Goal: Transaction & Acquisition: Purchase product/service

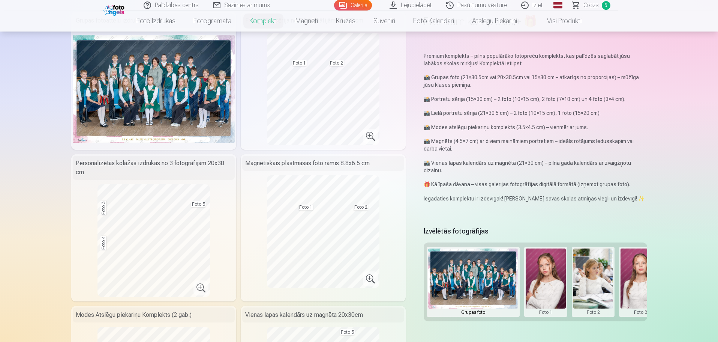
scroll to position [75, 0]
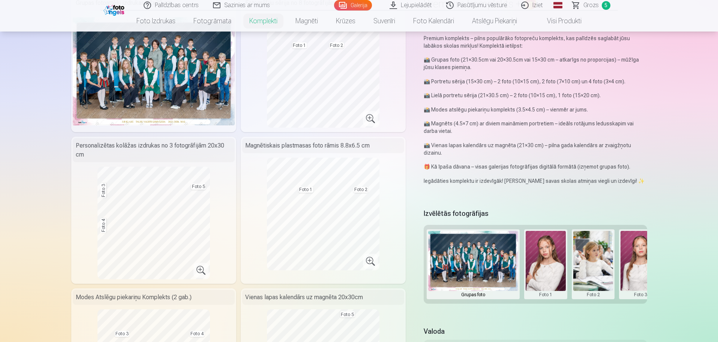
click at [588, 6] on span "Grozs" at bounding box center [591, 5] width 15 height 9
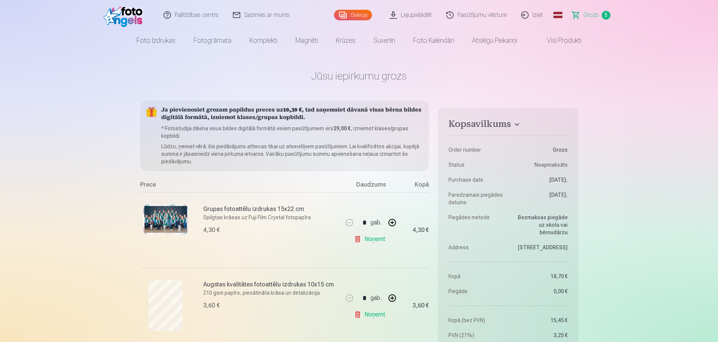
click at [354, 17] on link "Galerija" at bounding box center [353, 15] width 38 height 11
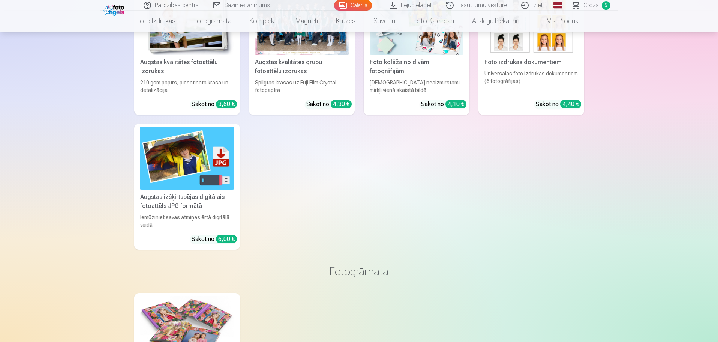
scroll to position [3827, 0]
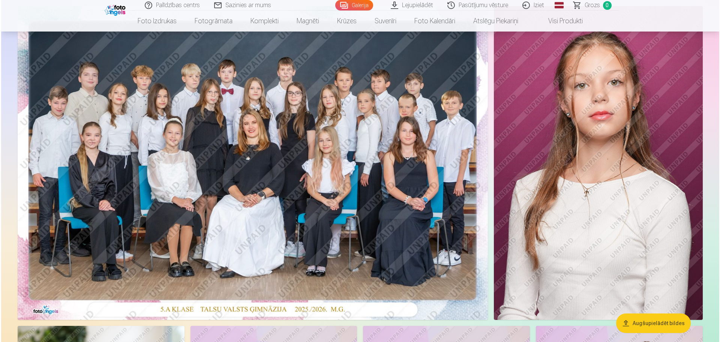
scroll to position [113, 0]
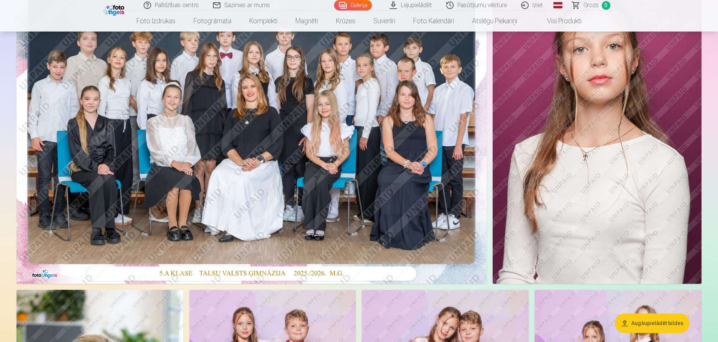
click at [277, 134] on img at bounding box center [252, 127] width 470 height 314
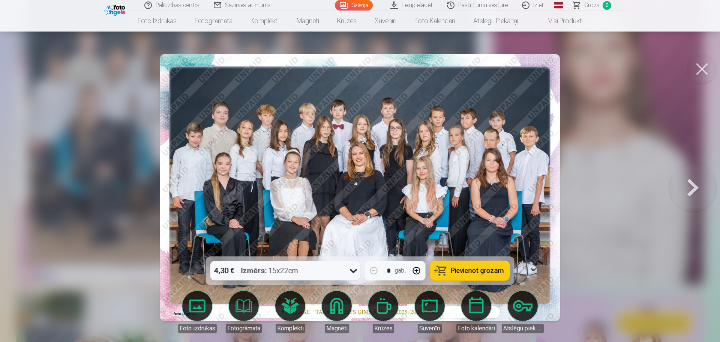
click at [479, 271] on span "Pievienot grozam" at bounding box center [477, 270] width 53 height 7
click at [592, 7] on span "Grozs" at bounding box center [592, 5] width 15 height 9
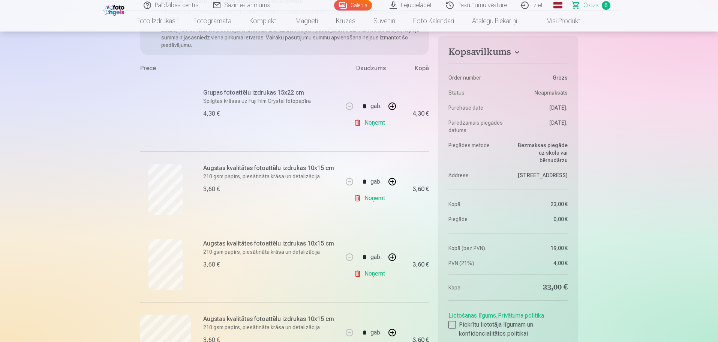
scroll to position [113, 0]
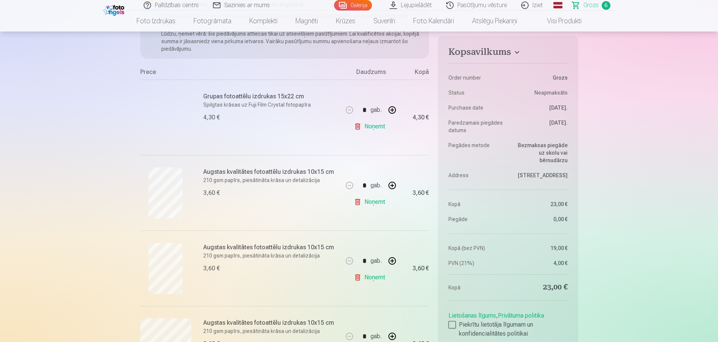
click at [170, 104] on div at bounding box center [165, 117] width 51 height 51
click at [219, 101] on p "Spilgtas krāsas uz Fuji Film Crystal fotopapīra" at bounding box center [270, 105] width 135 height 8
click at [219, 101] on div "Grupas fotoattēlu izdrukas 15x22 cm Spilgtas krāsas uz Fuji Film Crystal fotopa…" at bounding box center [270, 117] width 135 height 51
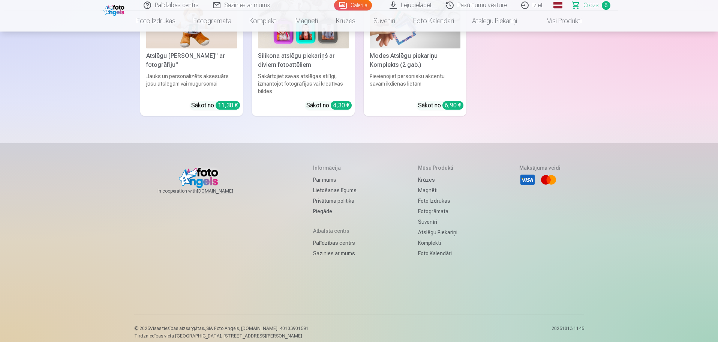
scroll to position [2874, 0]
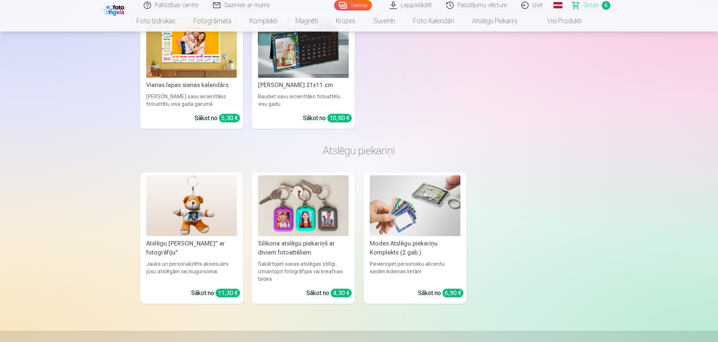
click at [599, 5] on link "Grozs 6" at bounding box center [592, 5] width 53 height 11
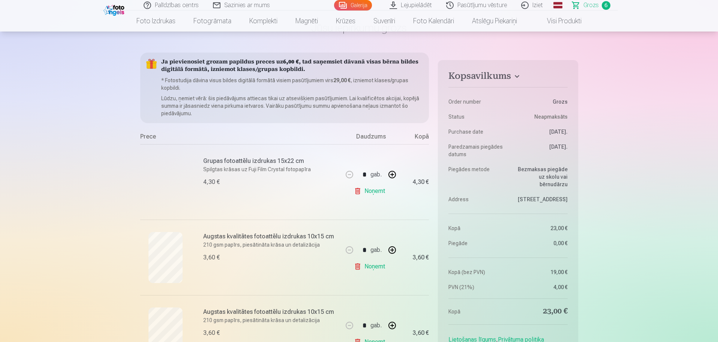
scroll to position [0, 0]
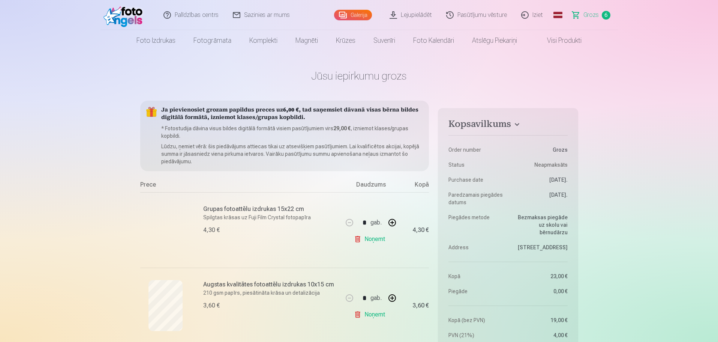
click at [359, 11] on link "Galerija" at bounding box center [353, 15] width 38 height 11
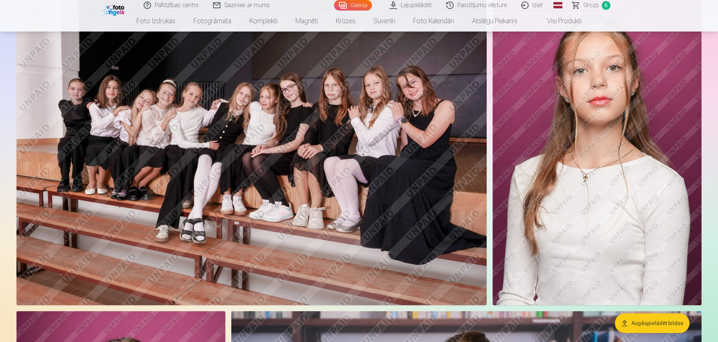
scroll to position [563, 0]
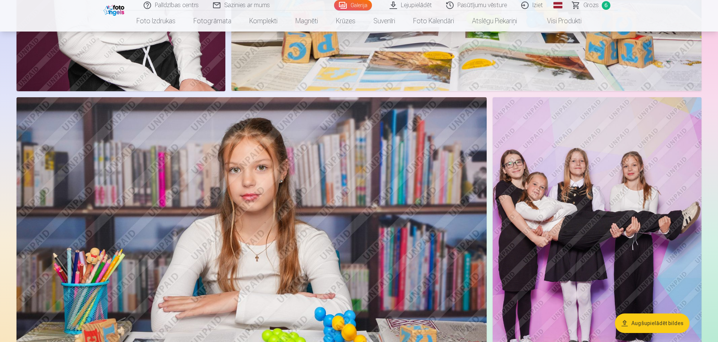
click at [606, 178] on img at bounding box center [597, 254] width 209 height 314
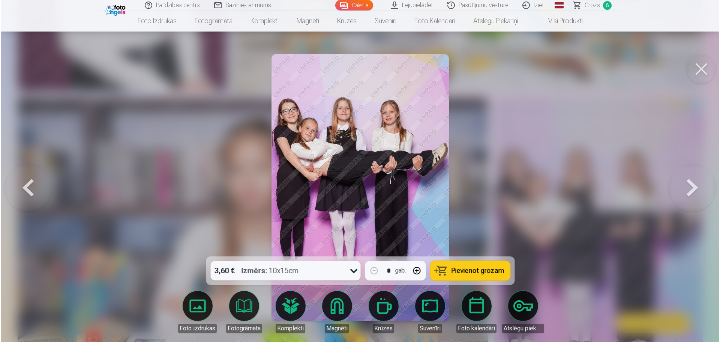
scroll to position [1090, 0]
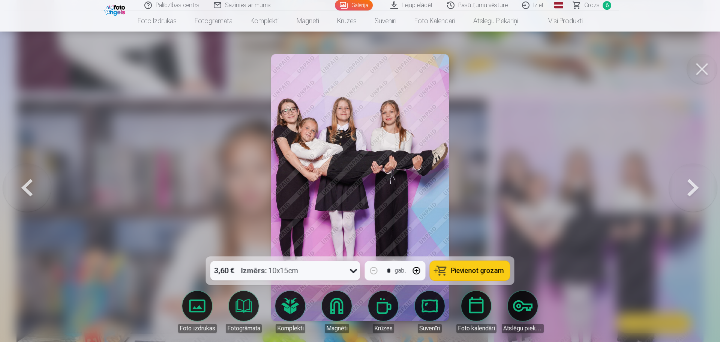
click at [476, 267] on span "Pievienot grozam" at bounding box center [477, 270] width 53 height 7
click at [703, 60] on button at bounding box center [702, 69] width 30 height 30
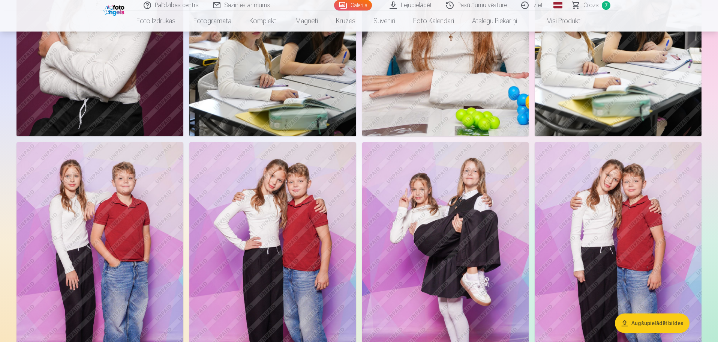
scroll to position [1726, 0]
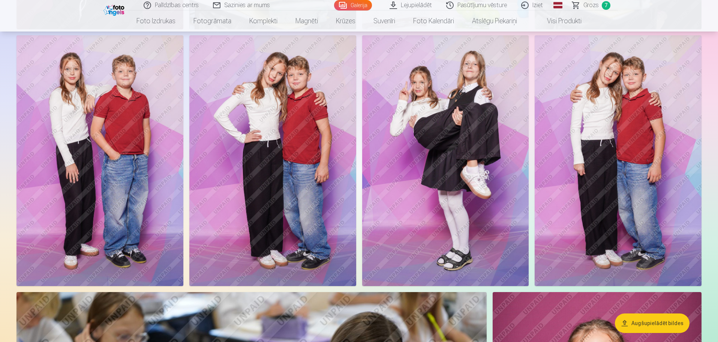
click at [442, 180] on img at bounding box center [445, 160] width 167 height 250
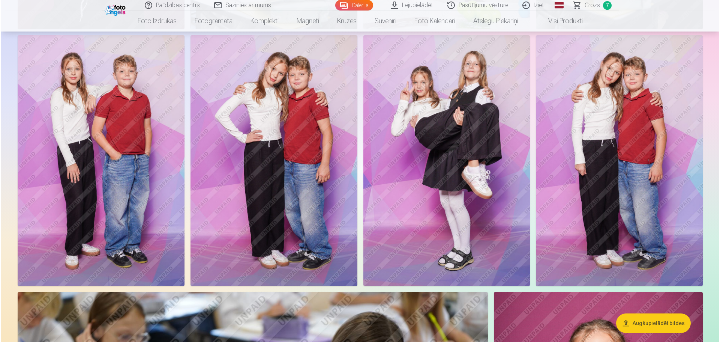
scroll to position [1730, 0]
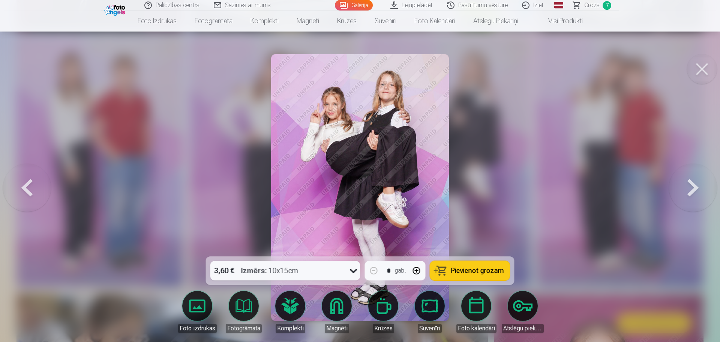
click at [469, 272] on span "Pievienot grozam" at bounding box center [477, 270] width 53 height 7
click at [699, 68] on button at bounding box center [702, 69] width 30 height 30
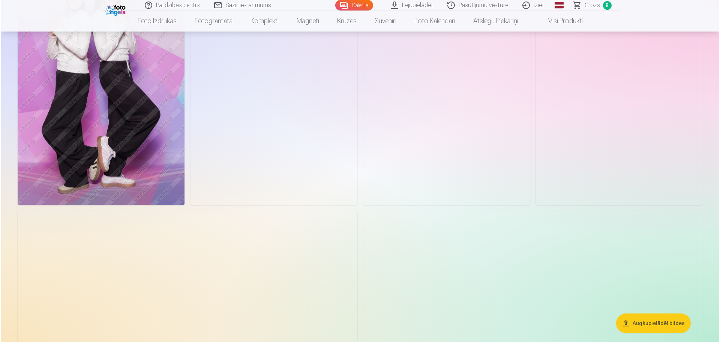
scroll to position [2401, 0]
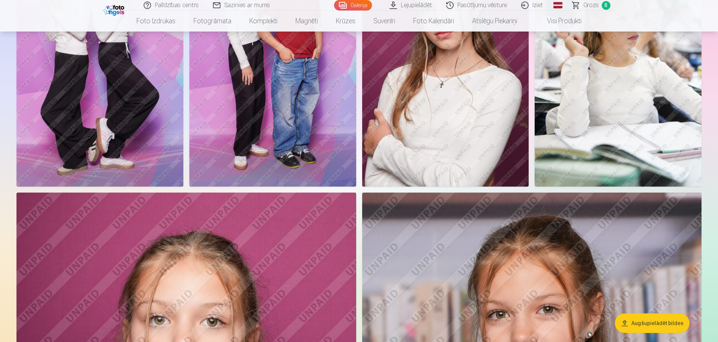
click at [162, 135] on img at bounding box center [100, 61] width 167 height 251
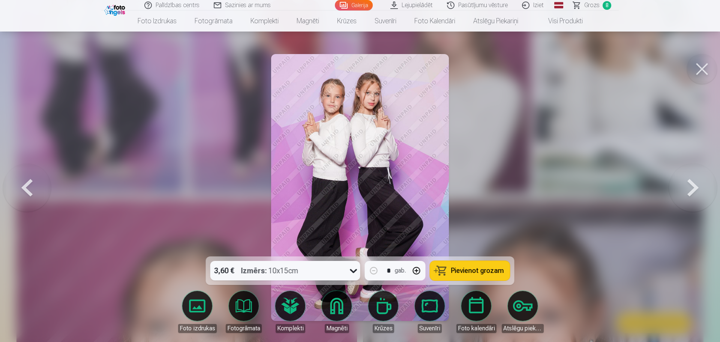
click at [469, 273] on span "Pievienot grozam" at bounding box center [477, 270] width 53 height 7
click at [702, 69] on button at bounding box center [702, 69] width 30 height 30
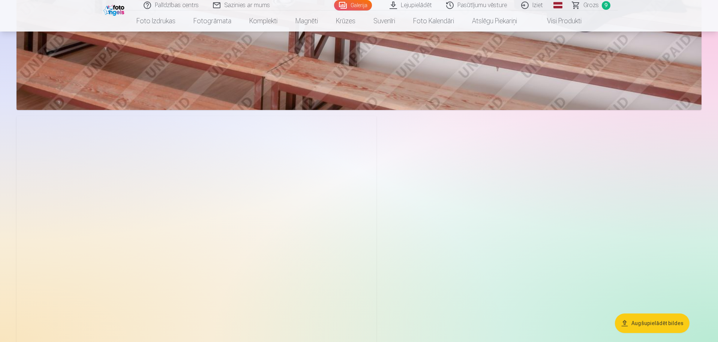
scroll to position [3521, 0]
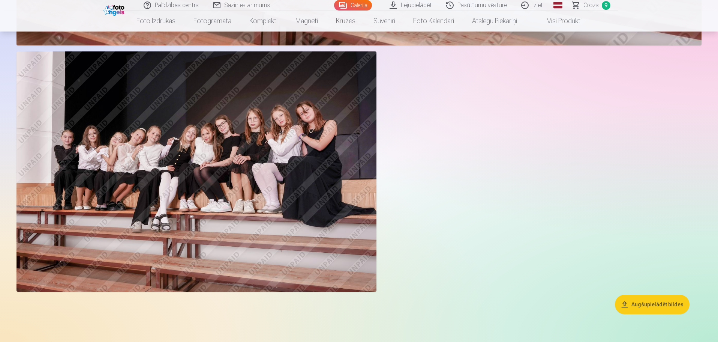
click at [208, 217] on img at bounding box center [197, 171] width 360 height 240
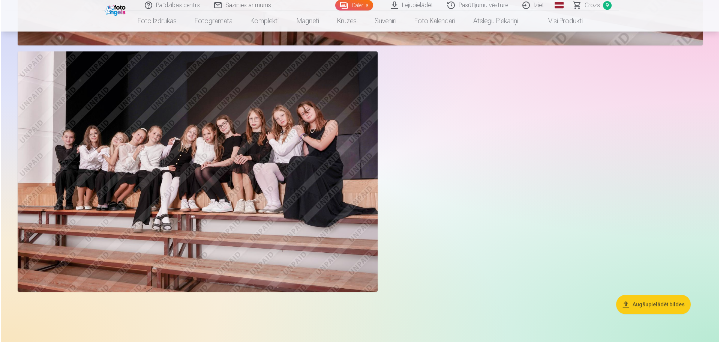
scroll to position [3529, 0]
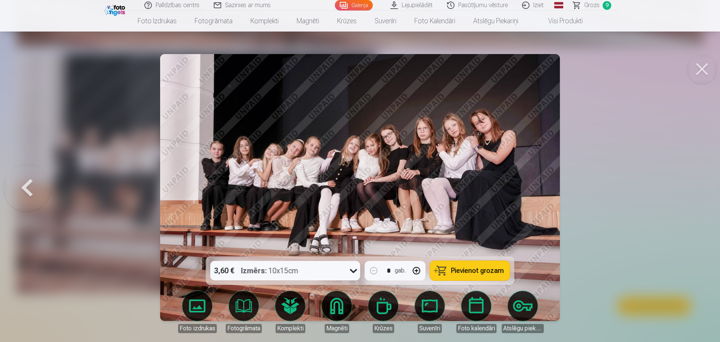
click at [33, 182] on button at bounding box center [27, 187] width 48 height 123
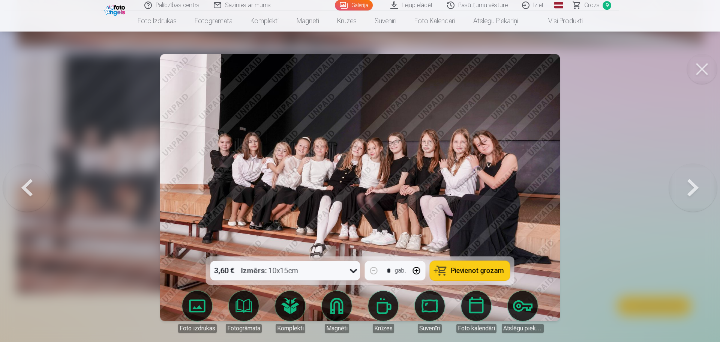
click at [695, 186] on button at bounding box center [693, 187] width 48 height 123
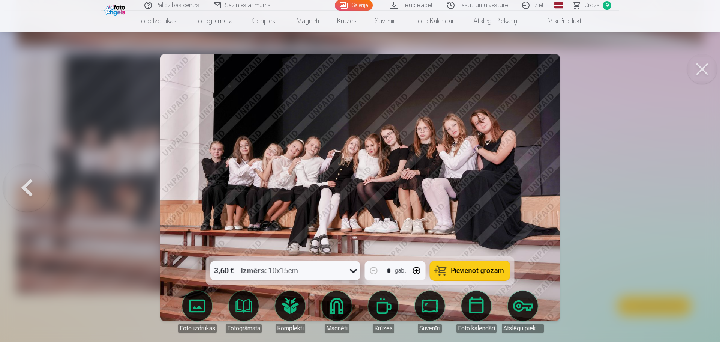
click at [25, 189] on button at bounding box center [27, 187] width 48 height 123
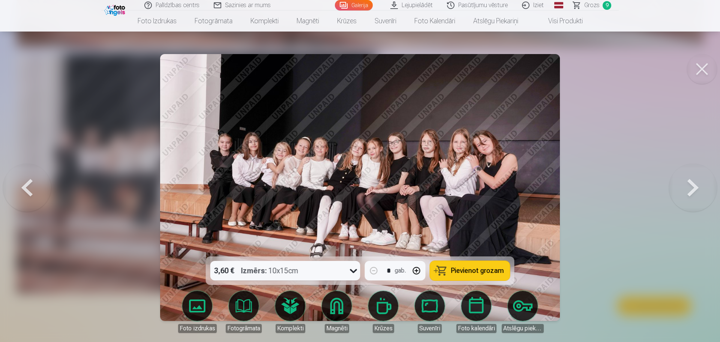
click at [684, 180] on button at bounding box center [693, 187] width 48 height 123
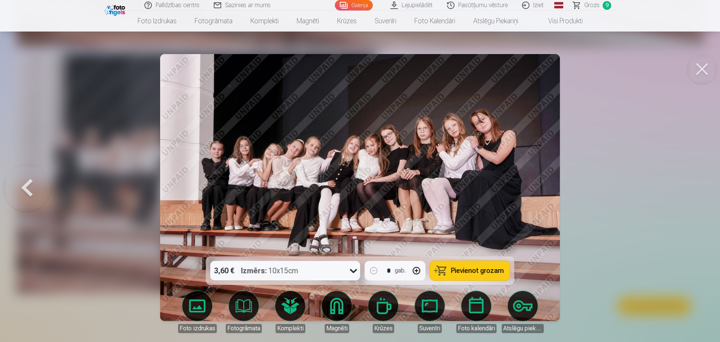
click at [27, 180] on button at bounding box center [27, 187] width 48 height 123
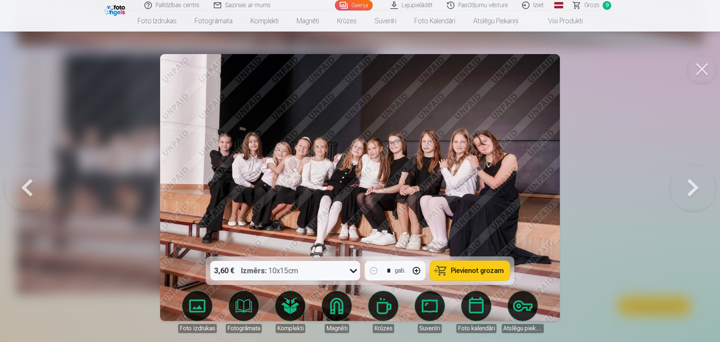
click at [27, 180] on button at bounding box center [27, 187] width 48 height 123
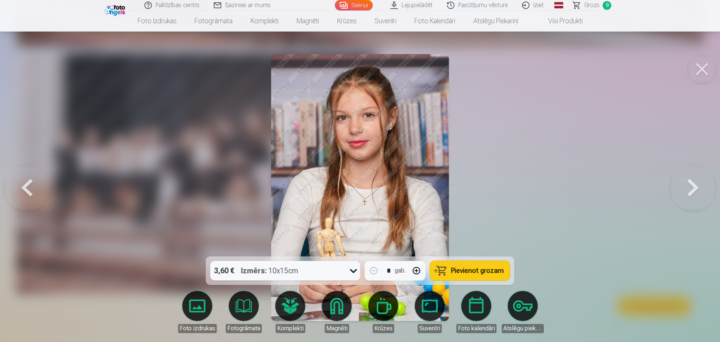
click at [28, 181] on button at bounding box center [27, 187] width 48 height 123
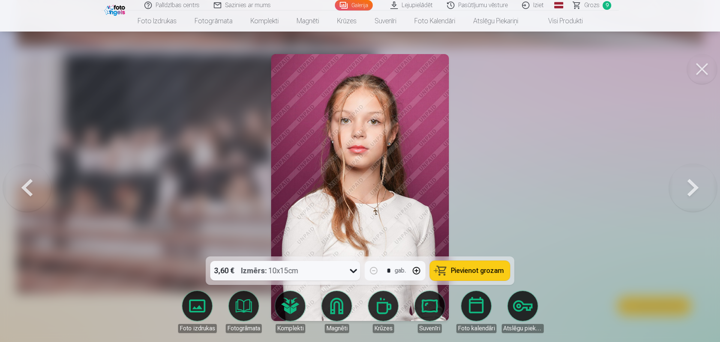
click at [28, 181] on button at bounding box center [27, 187] width 48 height 123
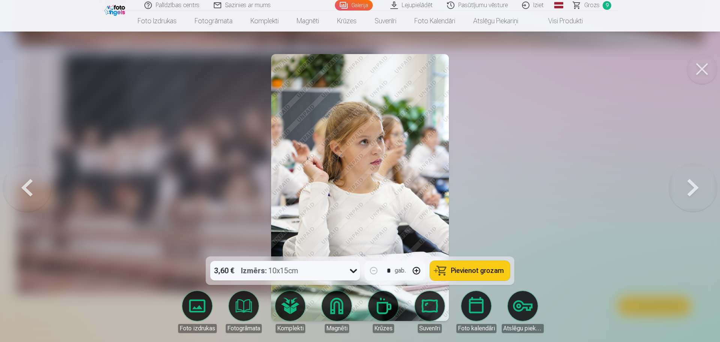
click at [28, 181] on button at bounding box center [27, 187] width 48 height 123
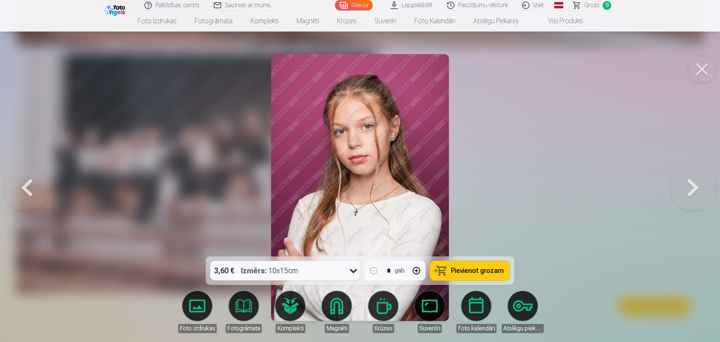
click at [28, 181] on button at bounding box center [27, 187] width 48 height 123
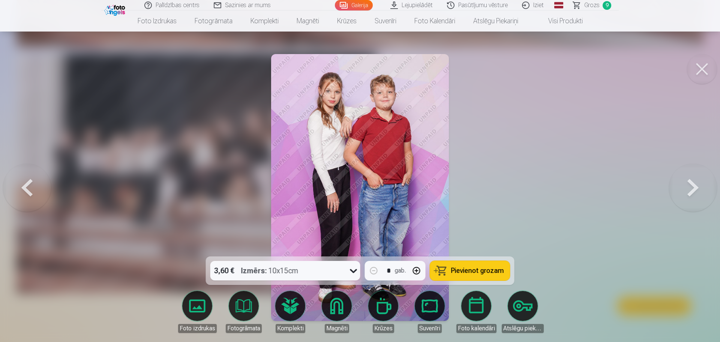
click at [28, 181] on button at bounding box center [27, 187] width 48 height 123
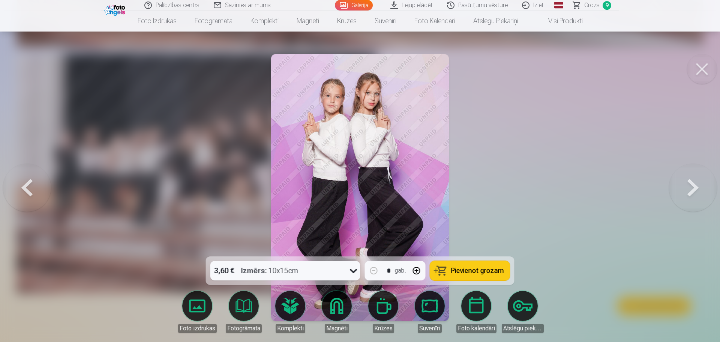
click at [28, 181] on button at bounding box center [27, 187] width 48 height 123
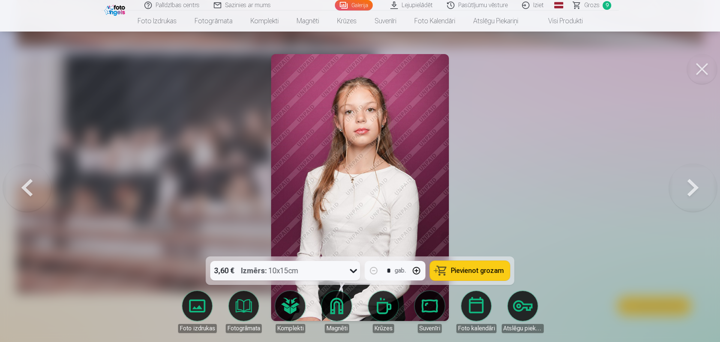
click at [28, 181] on button at bounding box center [27, 187] width 48 height 123
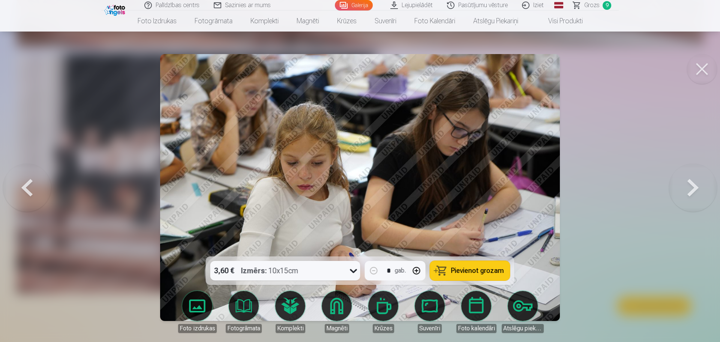
click at [28, 181] on button at bounding box center [27, 187] width 48 height 123
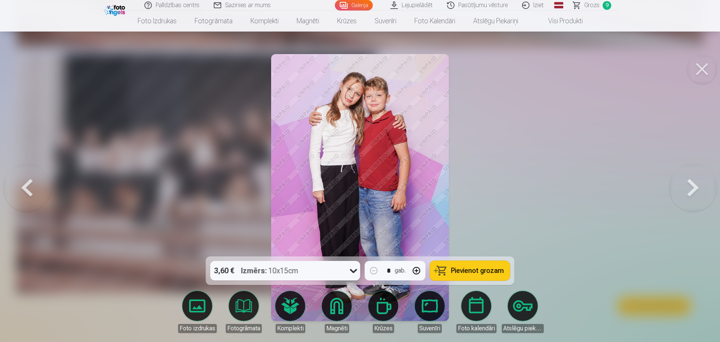
click at [28, 181] on button at bounding box center [27, 187] width 48 height 123
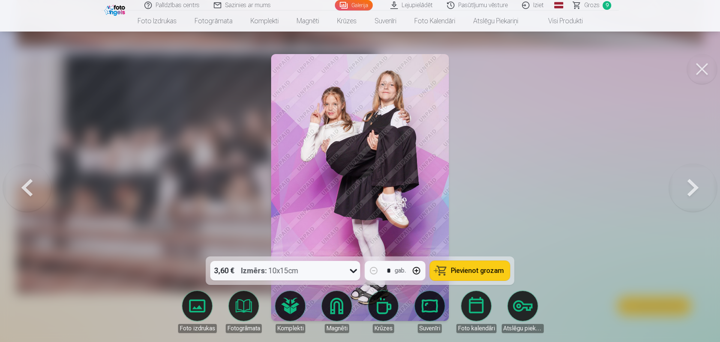
click at [601, 0] on link "Grozs 9" at bounding box center [593, 5] width 53 height 11
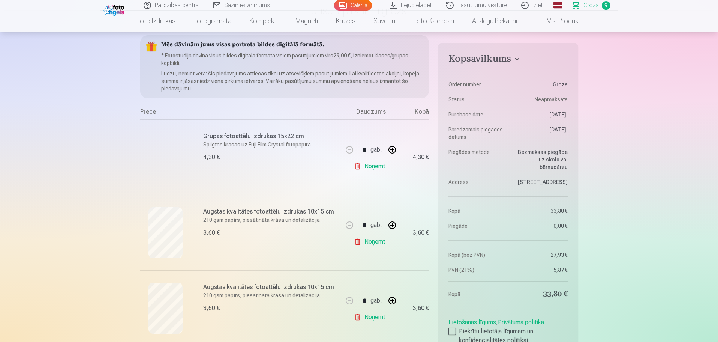
scroll to position [113, 0]
